Goal: Check status: Check status

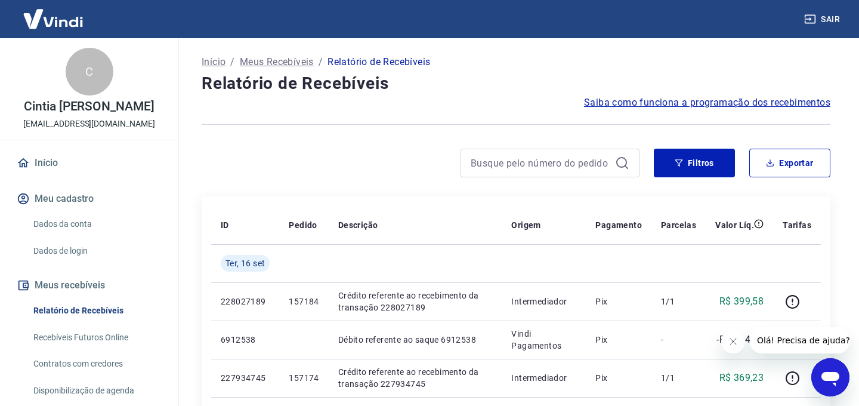
click at [417, 164] on div at bounding box center [421, 163] width 438 height 29
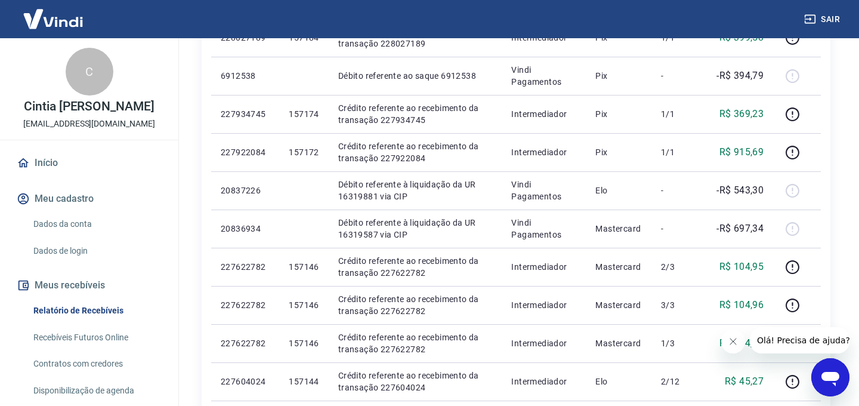
scroll to position [263, 0]
